Goal: Information Seeking & Learning: Learn about a topic

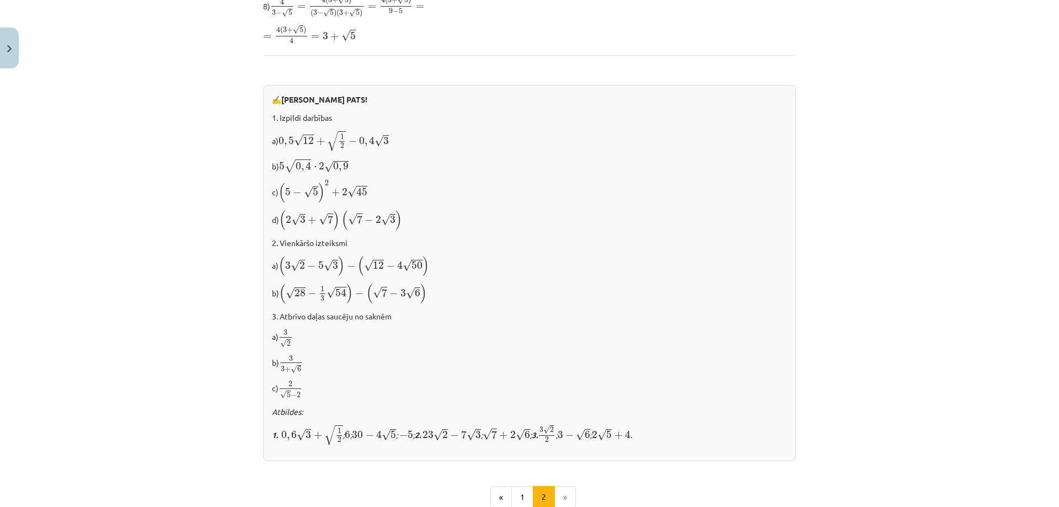
scroll to position [494, 0]
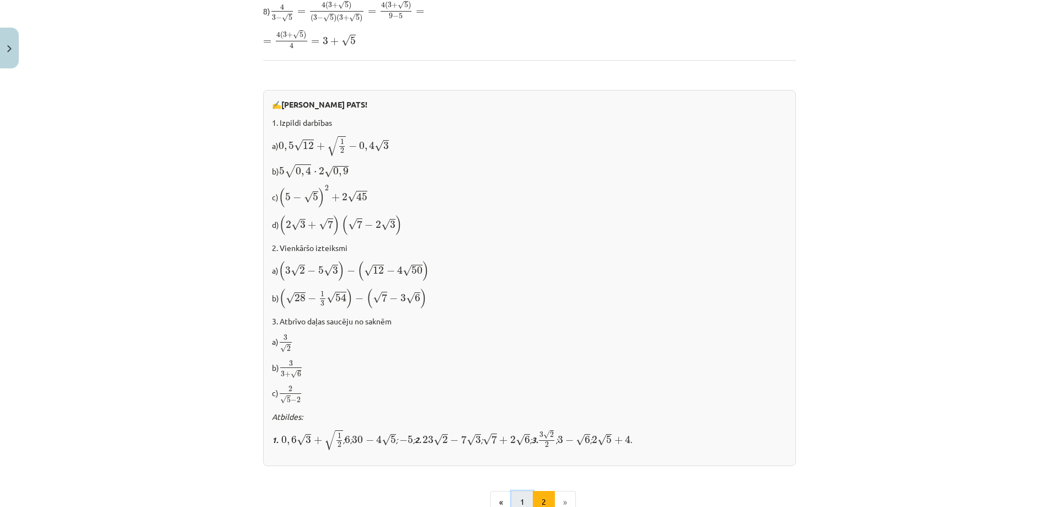
click at [521, 494] on button "1" at bounding box center [522, 502] width 22 height 22
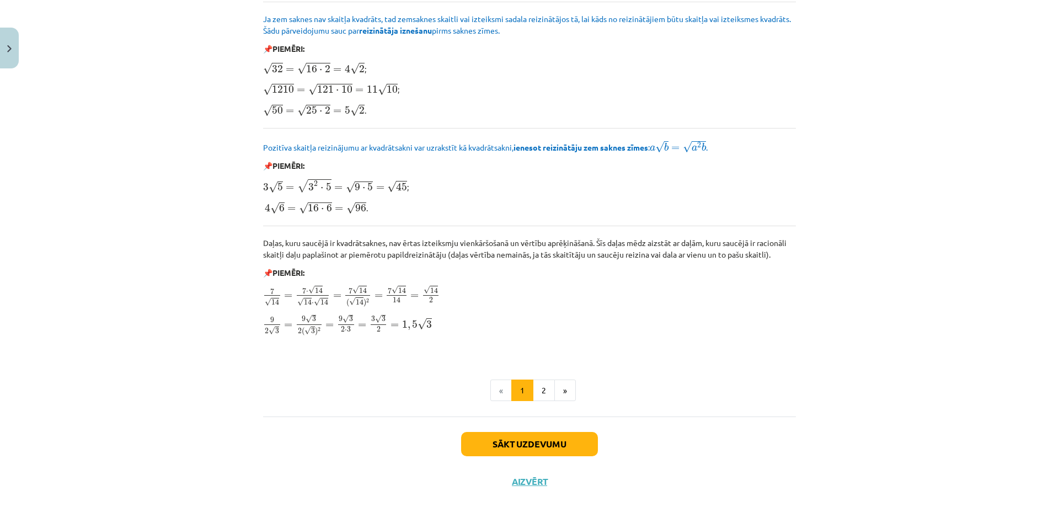
scroll to position [1220, 0]
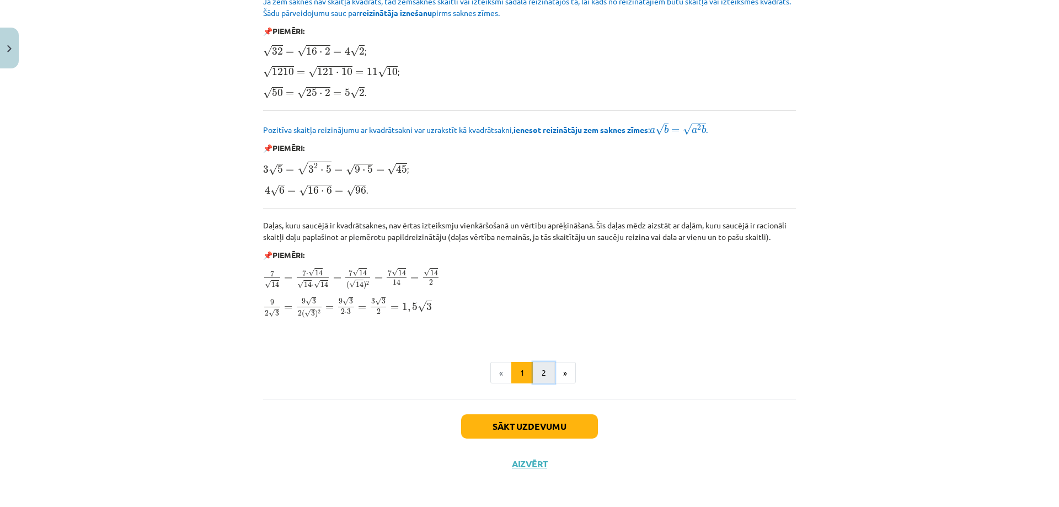
click at [537, 370] on button "2" at bounding box center [544, 373] width 22 height 22
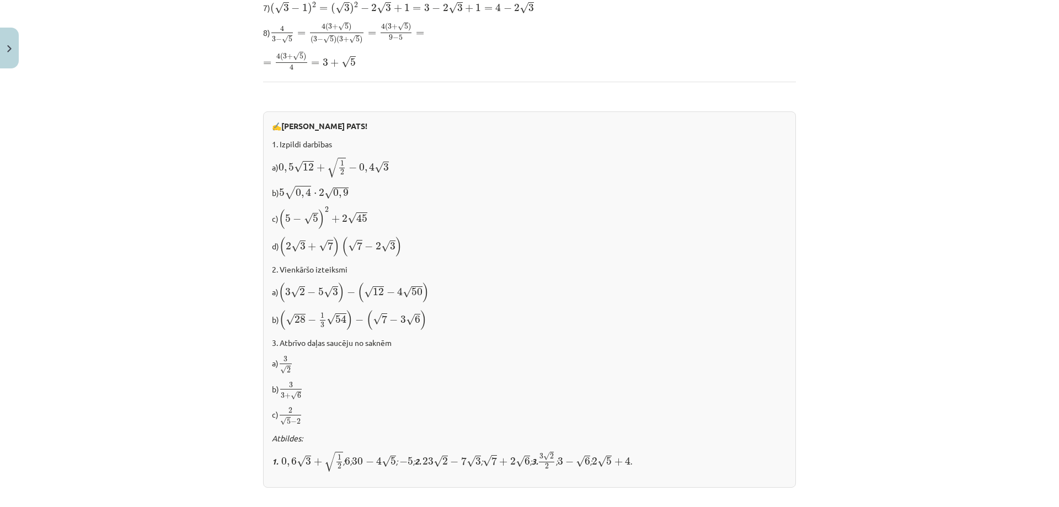
scroll to position [622, 0]
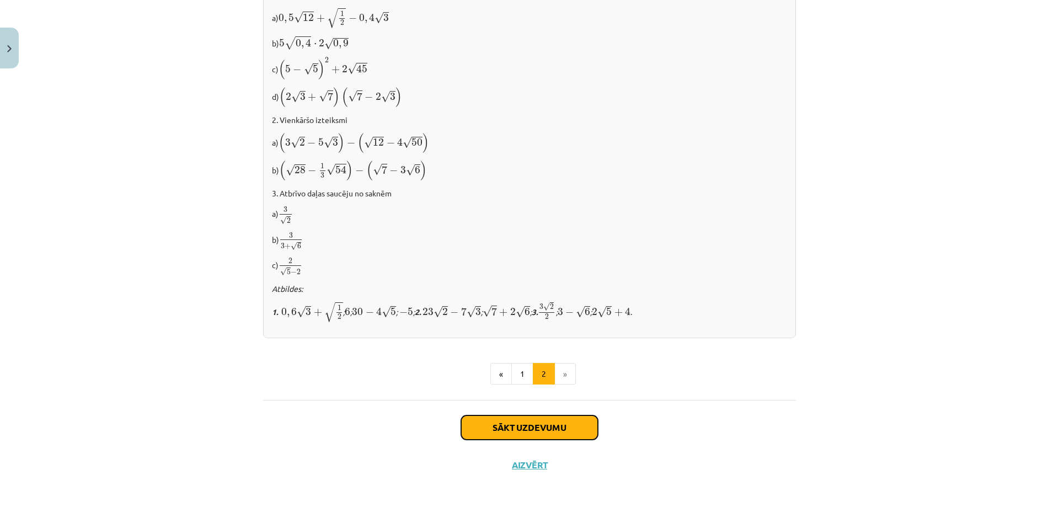
click at [521, 423] on button "Sākt uzdevumu" at bounding box center [529, 427] width 137 height 24
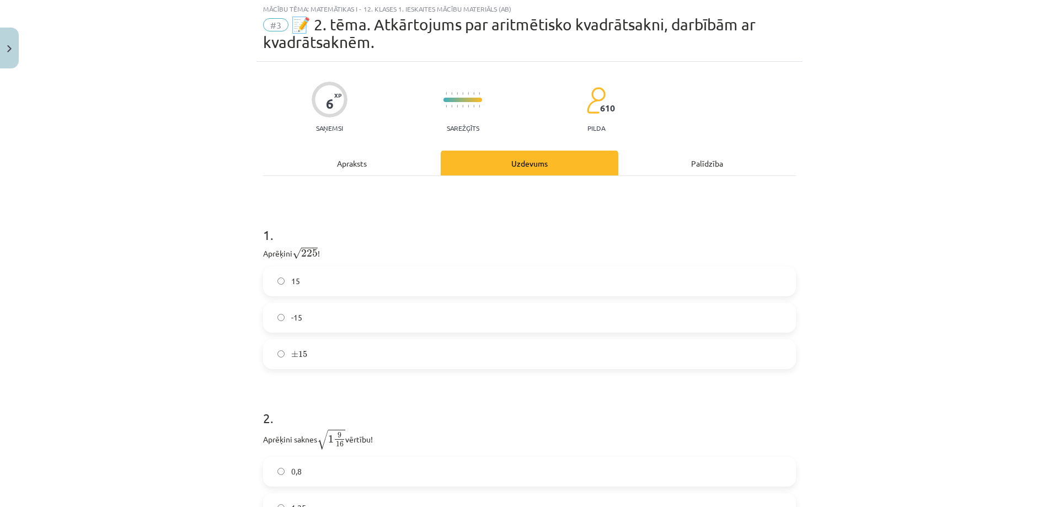
scroll to position [28, 0]
drag, startPoint x: 290, startPoint y: 246, endPoint x: 314, endPoint y: 255, distance: 25.5
click at [314, 255] on div "1 . Aprēķini √ 225 225 ! 15 -15 ± 15 ± 15" at bounding box center [529, 290] width 533 height 161
copy span "√ 225"
click at [856, 190] on div "Mācību tēma: Matemātikas i - 12. klases 1. ieskaites mācību materiāls (ab) #3 📝…" at bounding box center [529, 253] width 1059 height 507
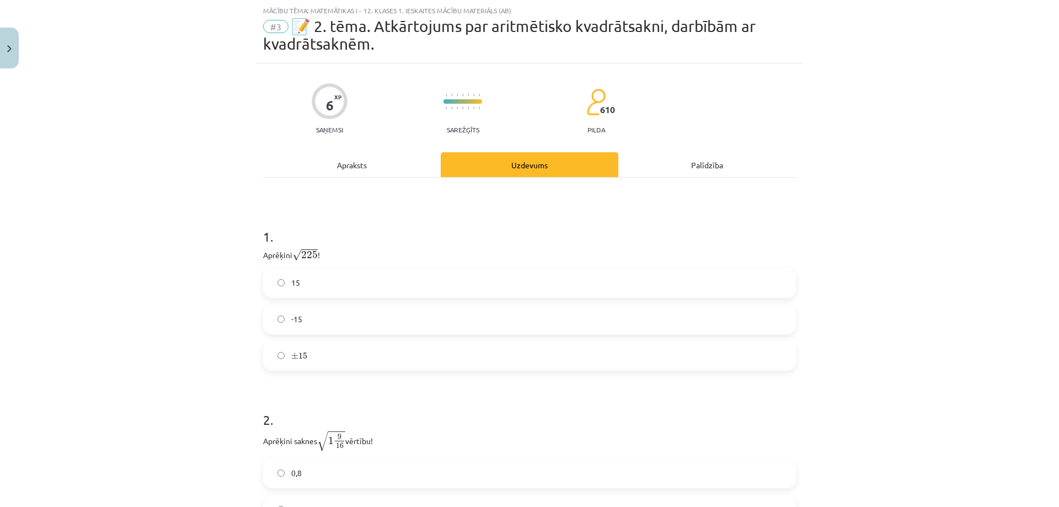
click at [313, 295] on label "15" at bounding box center [529, 283] width 531 height 28
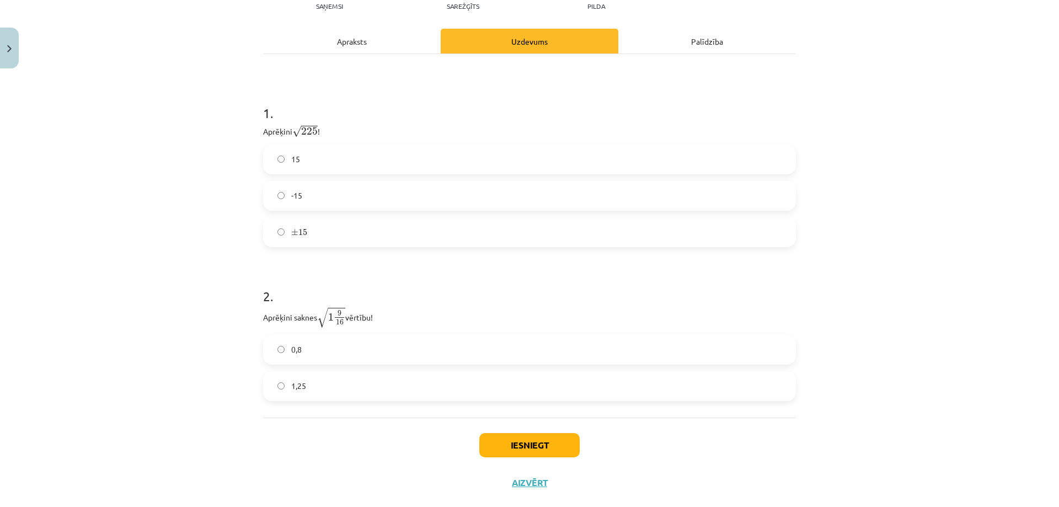
scroll to position [173, 0]
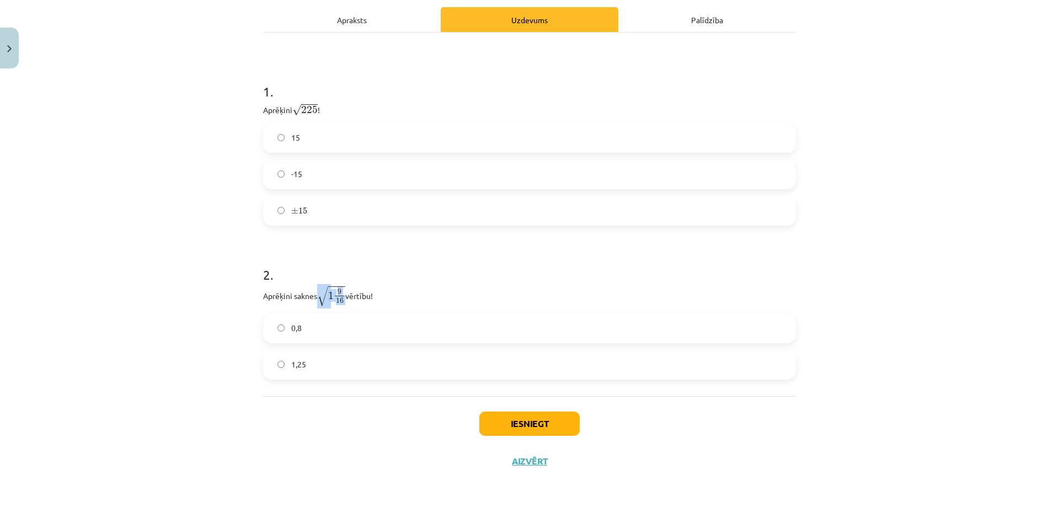
drag, startPoint x: 315, startPoint y: 294, endPoint x: 344, endPoint y: 304, distance: 30.4
click at [344, 304] on p "Aprēķini saknes √ 1 9 16 1 9 16 vērtību!" at bounding box center [529, 296] width 533 height 22
copy span "√ 1 9 16 1 9 16"
drag, startPoint x: 248, startPoint y: 292, endPoint x: 380, endPoint y: 360, distance: 148.5
click at [380, 360] on div "Mācību tēma: Matemātikas i - 12. klases 1. ieskaites mācību materiāls (ab) #3 📝…" at bounding box center [529, 253] width 1059 height 507
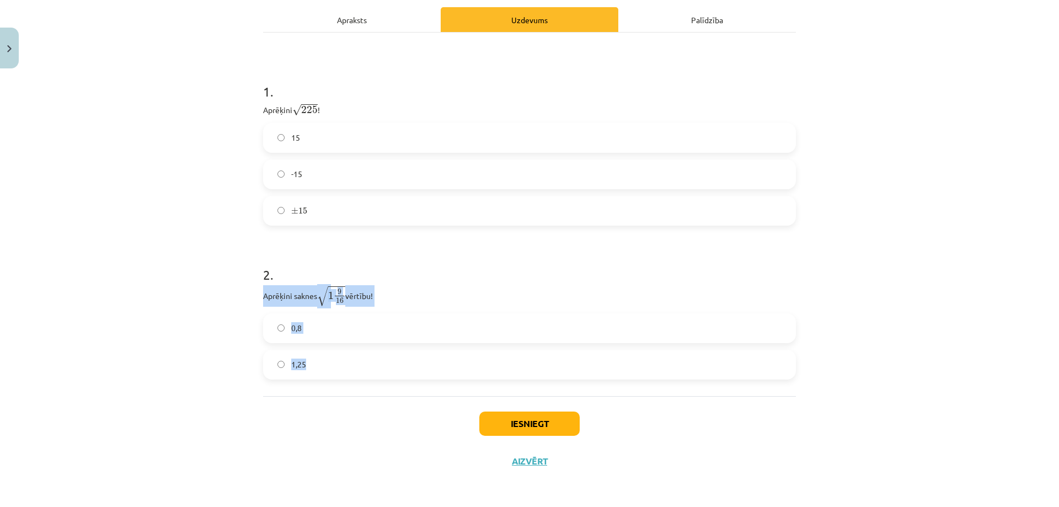
copy div "Aprēķini saknes √ 1 9 16 1 9 16 vērtību! 0,8 1,25"
click at [156, 275] on div "Mācību tēma: Matemātikas i - 12. klases 1. ieskaites mācību materiāls (ab) #3 📝…" at bounding box center [529, 253] width 1059 height 507
click at [291, 368] on span "1,25" at bounding box center [298, 365] width 15 height 12
click at [485, 422] on button "Iesniegt" at bounding box center [529, 424] width 100 height 24
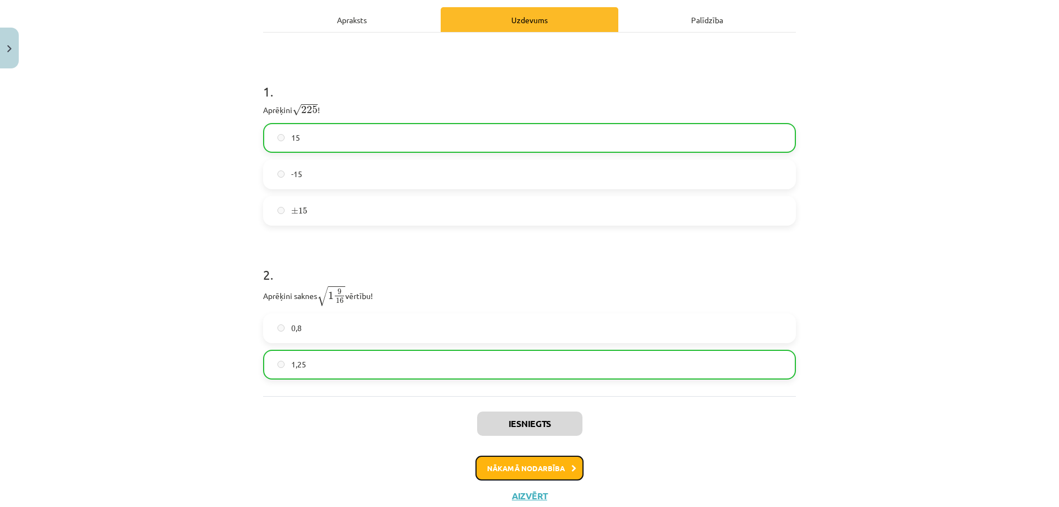
click at [502, 475] on button "Nākamā nodarbība" at bounding box center [529, 468] width 108 height 25
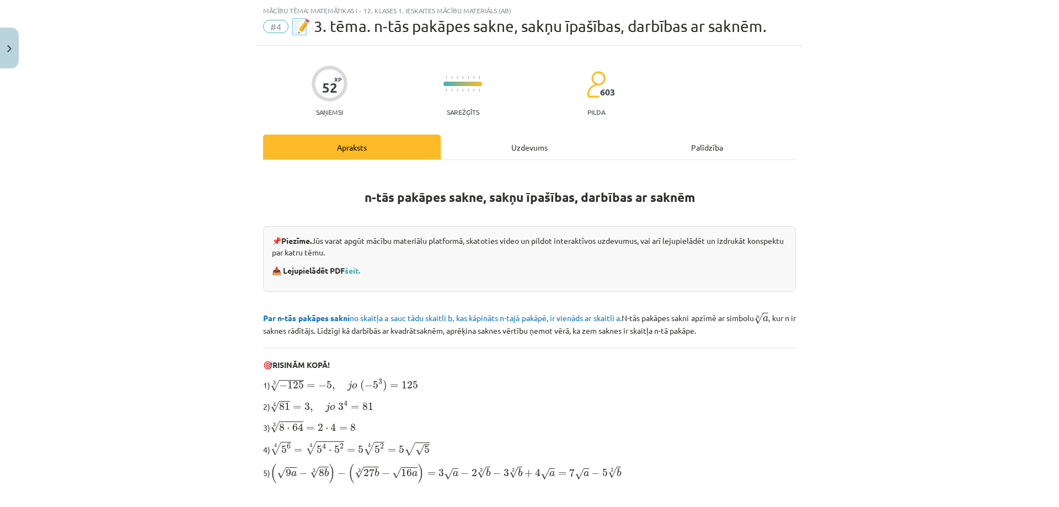
scroll to position [63, 0]
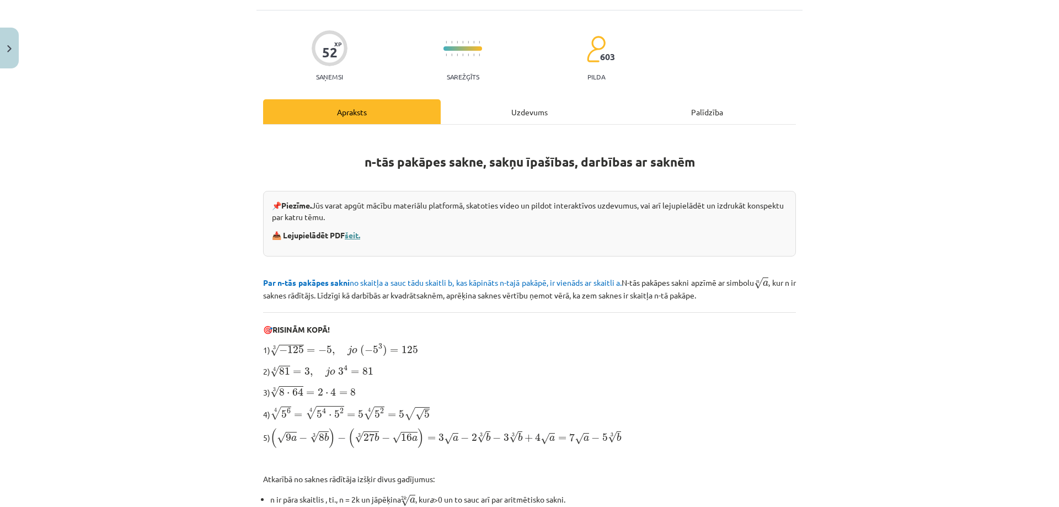
click at [350, 236] on link "šeit." at bounding box center [352, 235] width 15 height 10
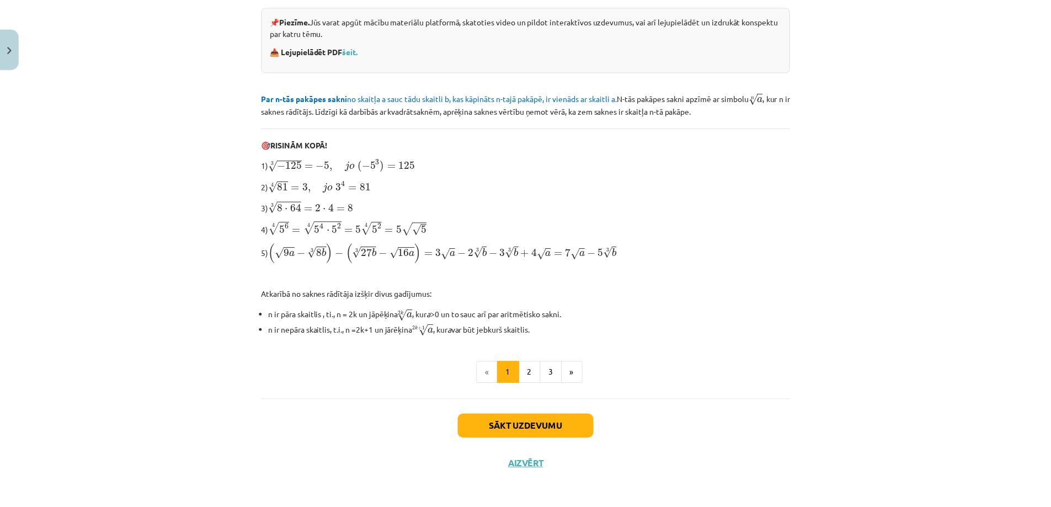
scroll to position [228, 0]
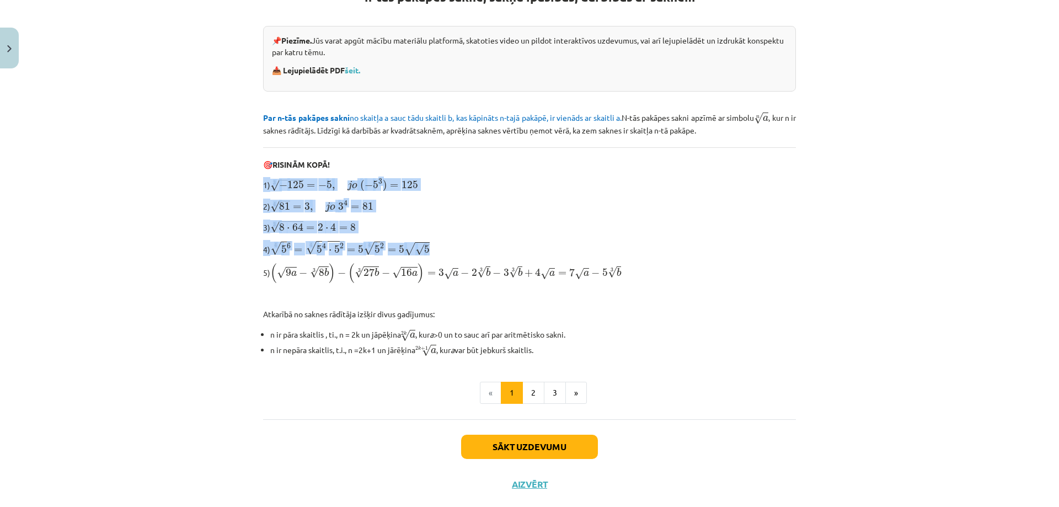
drag, startPoint x: 1039, startPoint y: 240, endPoint x: 1049, endPoint y: 157, distance: 83.3
click at [1049, 157] on div "Mācību tēma: Matemātikas i - 12. klases 1. ieskaites mācību materiāls (ab) #4 📝…" at bounding box center [529, 253] width 1059 height 507
click at [512, 482] on button "Aizvērt" at bounding box center [530, 484] width 42 height 11
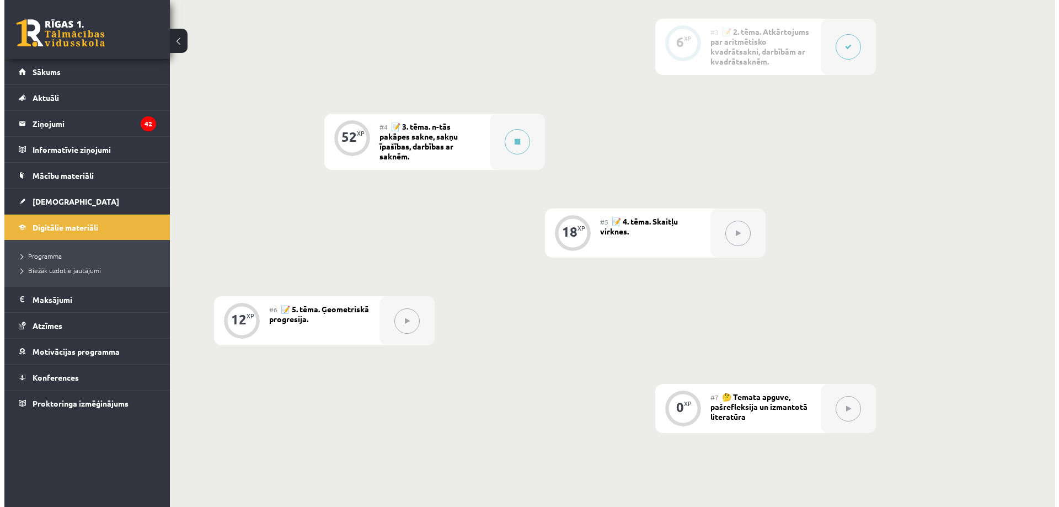
scroll to position [522, 0]
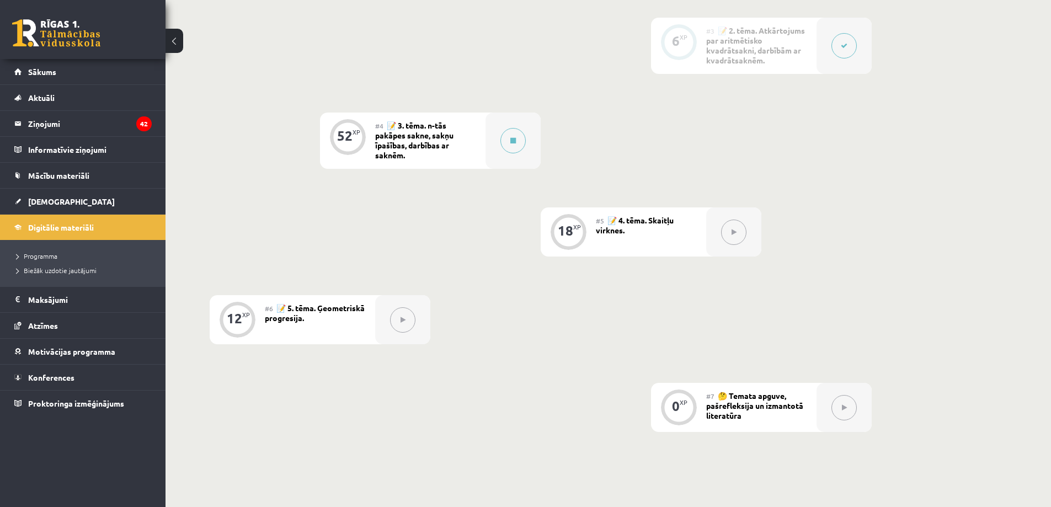
click at [728, 238] on button at bounding box center [733, 232] width 25 height 25
click at [515, 146] on button at bounding box center [512, 140] width 25 height 25
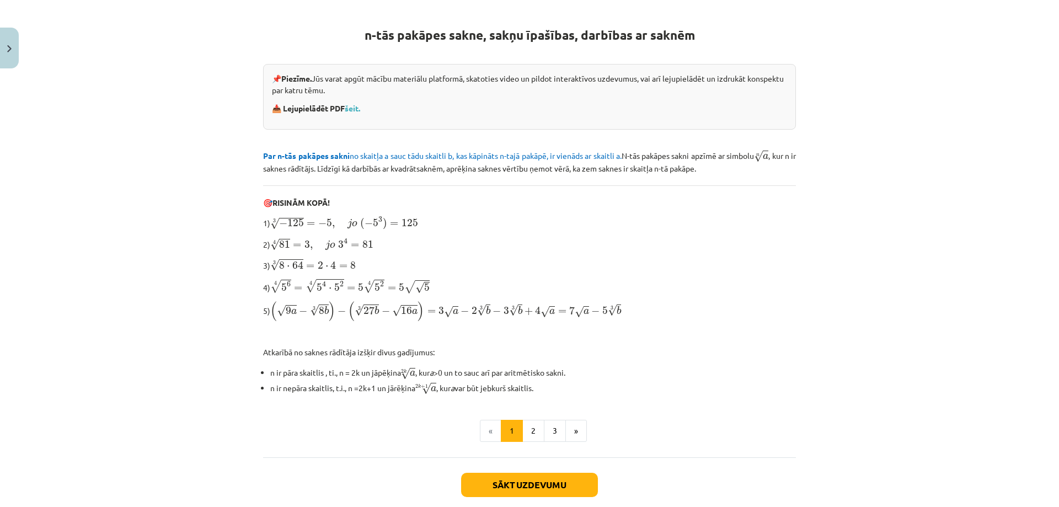
scroll to position [191, 0]
